Goal: Communication & Community: Answer question/provide support

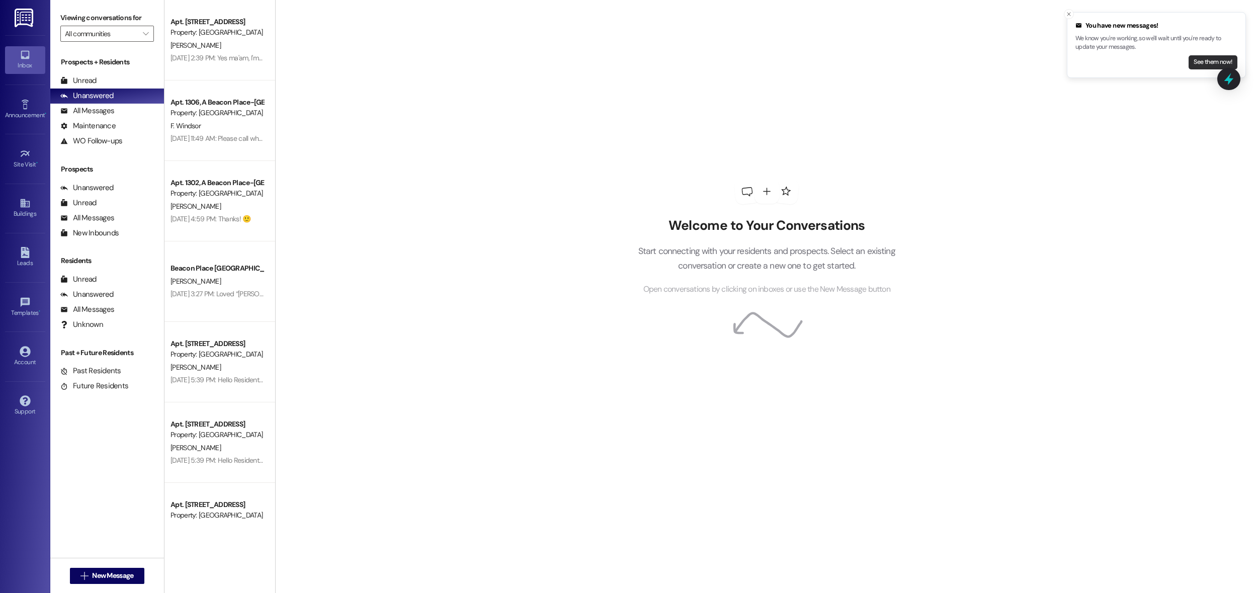
click at [1213, 59] on button "See them now!" at bounding box center [1212, 62] width 49 height 14
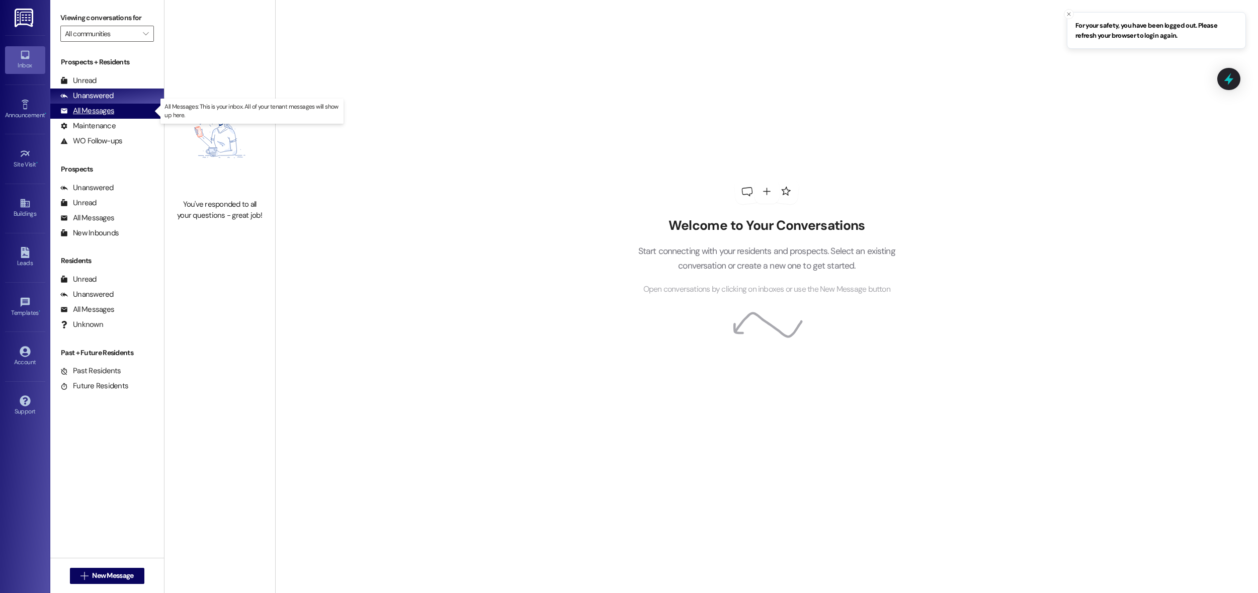
click at [106, 117] on div "All Messages (undefined)" at bounding box center [107, 111] width 114 height 15
click at [102, 111] on div "All Messages" at bounding box center [87, 111] width 54 height 11
click at [98, 124] on div "Maintenance" at bounding box center [87, 126] width 55 height 11
click at [96, 110] on div "All Messages" at bounding box center [87, 111] width 54 height 11
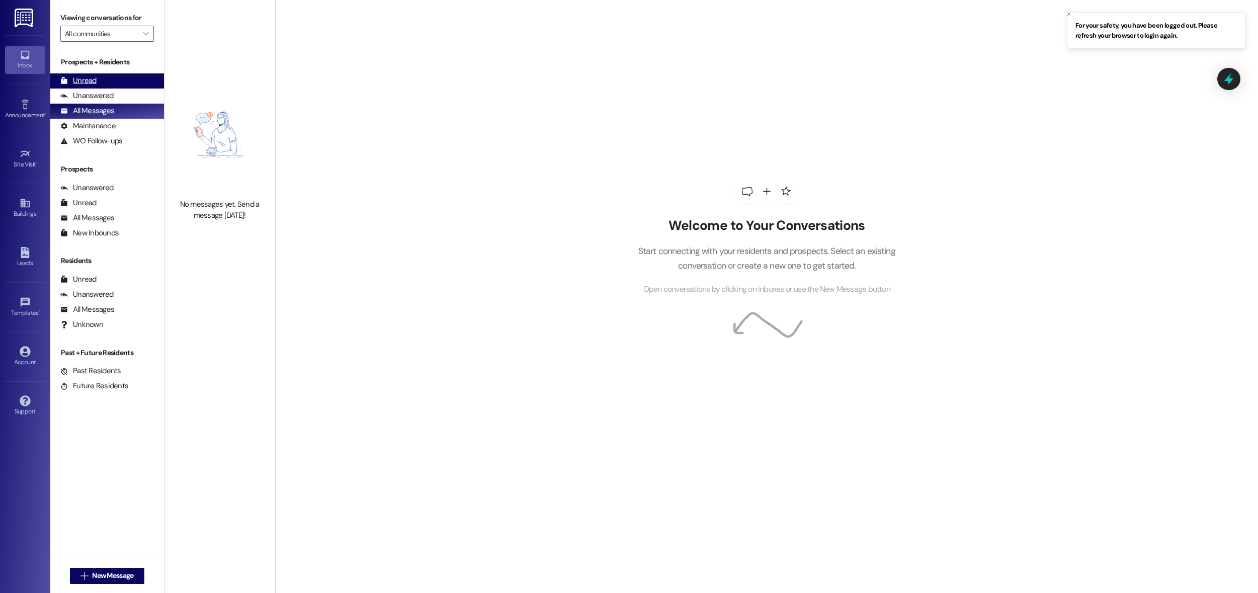
click at [89, 79] on div "Unread" at bounding box center [78, 80] width 36 height 11
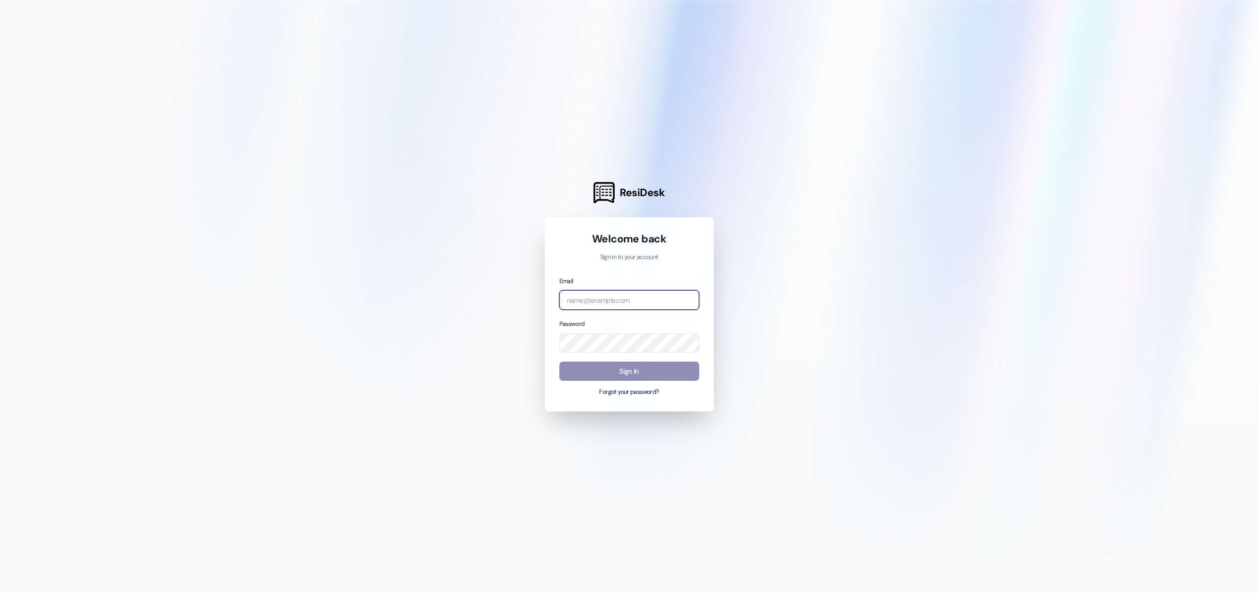
type input "[EMAIL_ADDRESS][DOMAIN_NAME]"
click at [616, 367] on button "Sign In" at bounding box center [629, 372] width 140 height 20
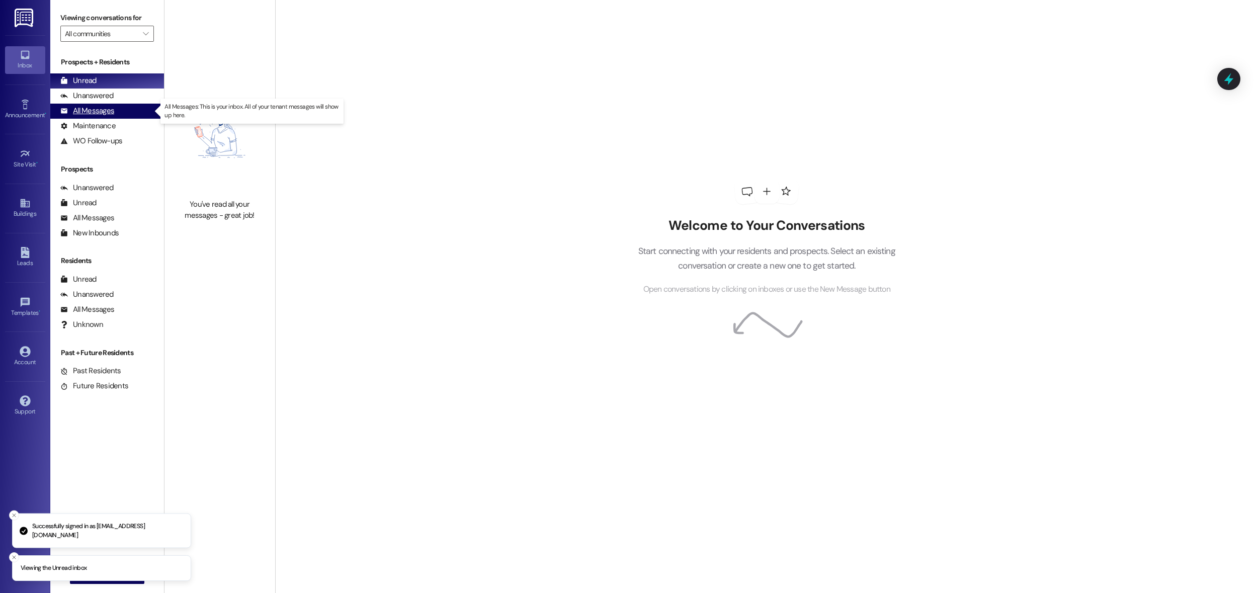
click at [90, 111] on div "All Messages" at bounding box center [87, 111] width 54 height 11
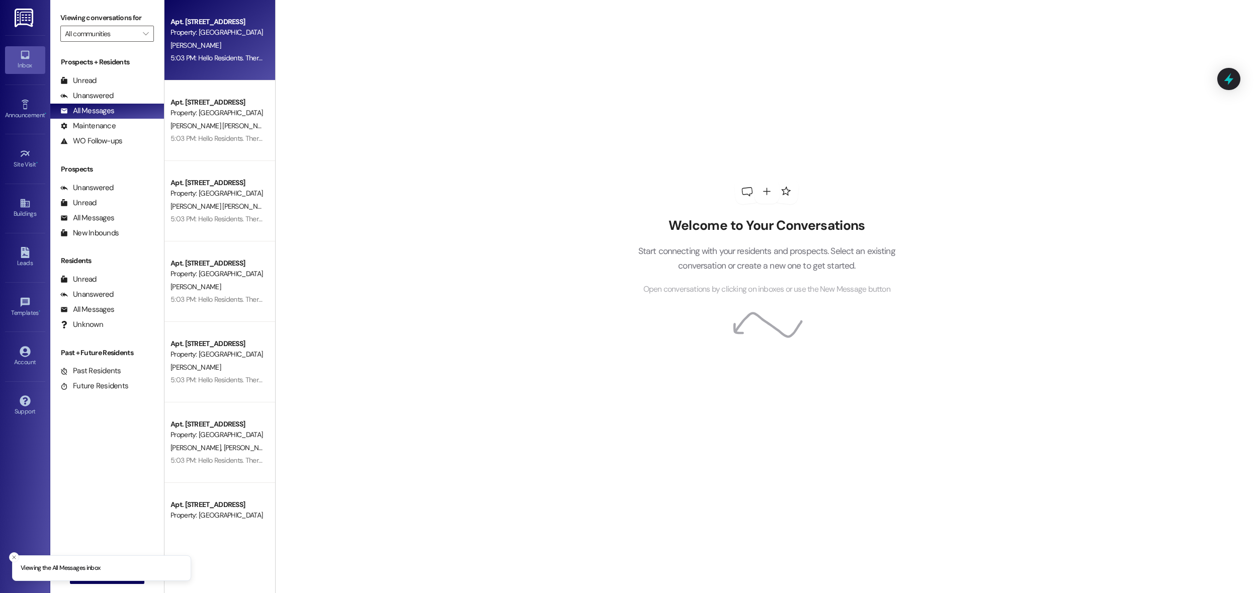
click at [190, 30] on div "Property: [GEOGRAPHIC_DATA] [GEOGRAPHIC_DATA]" at bounding box center [216, 32] width 93 height 11
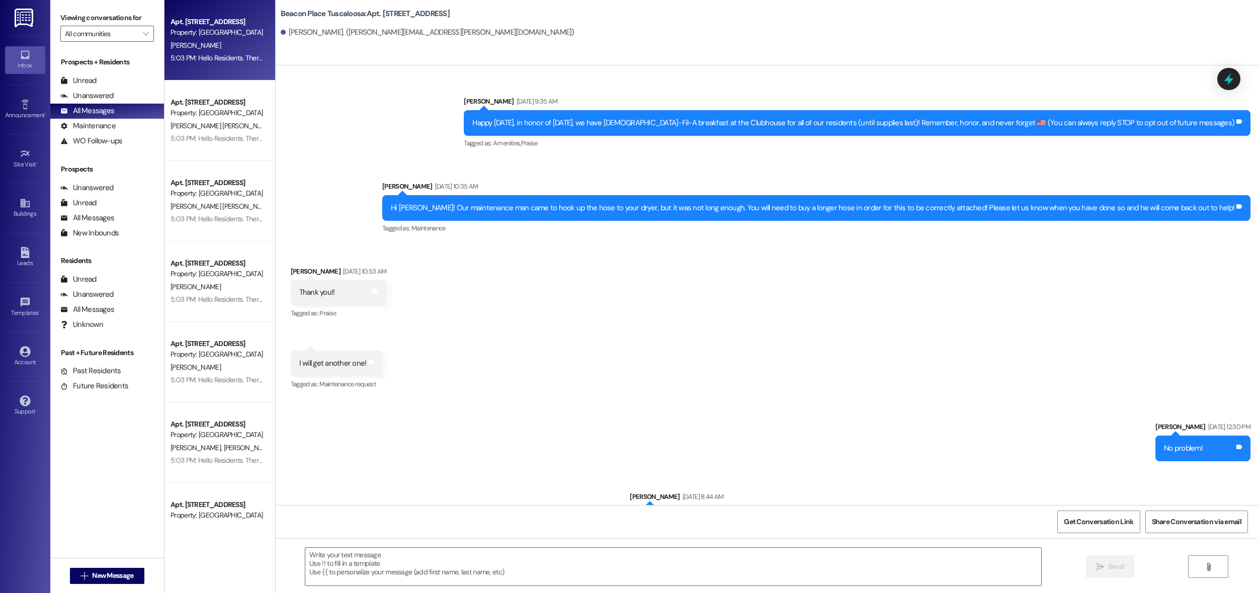
scroll to position [7212, 0]
